Goal: Information Seeking & Learning: Learn about a topic

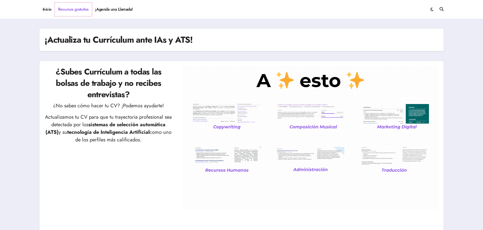
click at [62, 9] on link "Recursos gratuitos" at bounding box center [73, 10] width 37 height 14
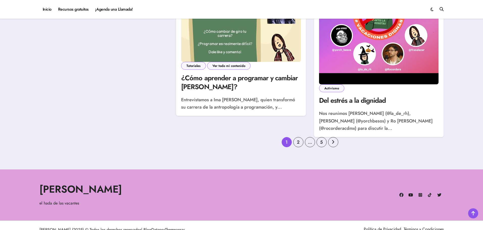
scroll to position [800, 0]
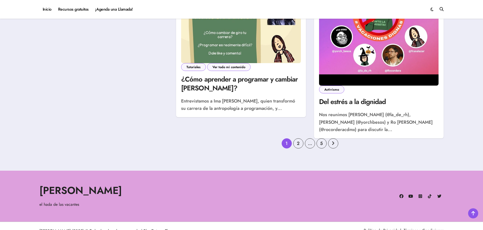
click at [300, 139] on link "2" at bounding box center [298, 144] width 10 height 10
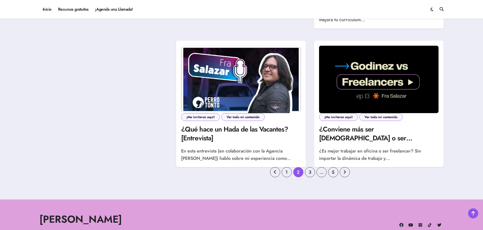
scroll to position [737, 0]
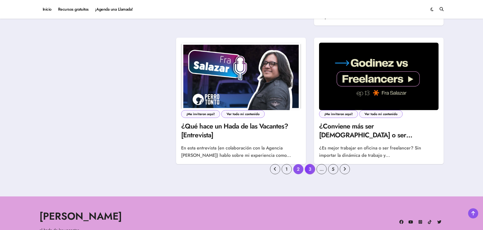
click at [312, 164] on link "3" at bounding box center [310, 169] width 10 height 10
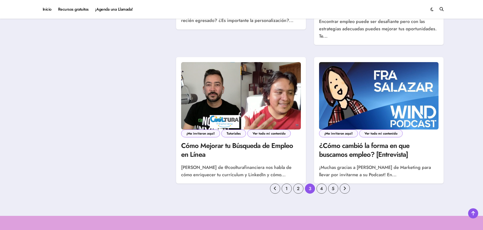
scroll to position [739, 0]
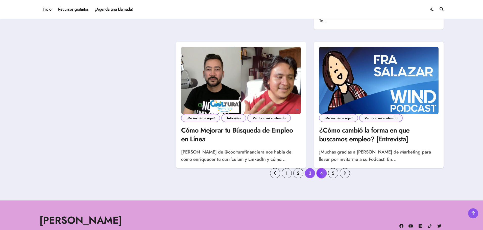
click at [325, 177] on link "4" at bounding box center [322, 173] width 10 height 10
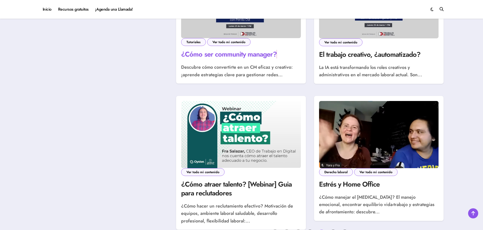
scroll to position [726, 0]
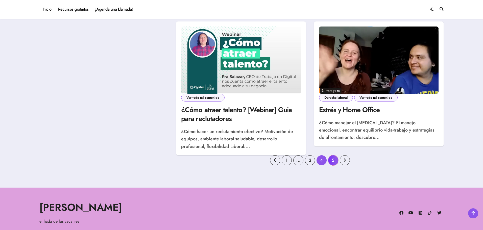
click at [329, 161] on link "5" at bounding box center [333, 160] width 10 height 10
